Goal: Go to known website: Access a specific website the user already knows

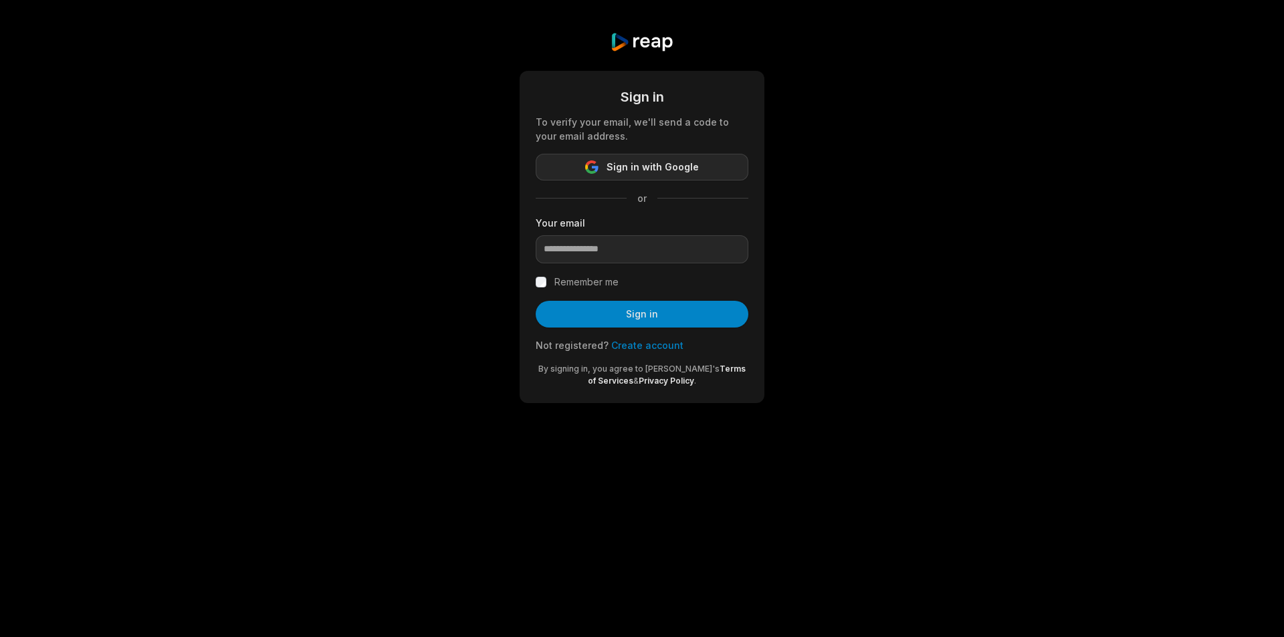
click at [627, 170] on span "Sign in with Google" at bounding box center [652, 167] width 92 height 16
